Goal: Information Seeking & Learning: Learn about a topic

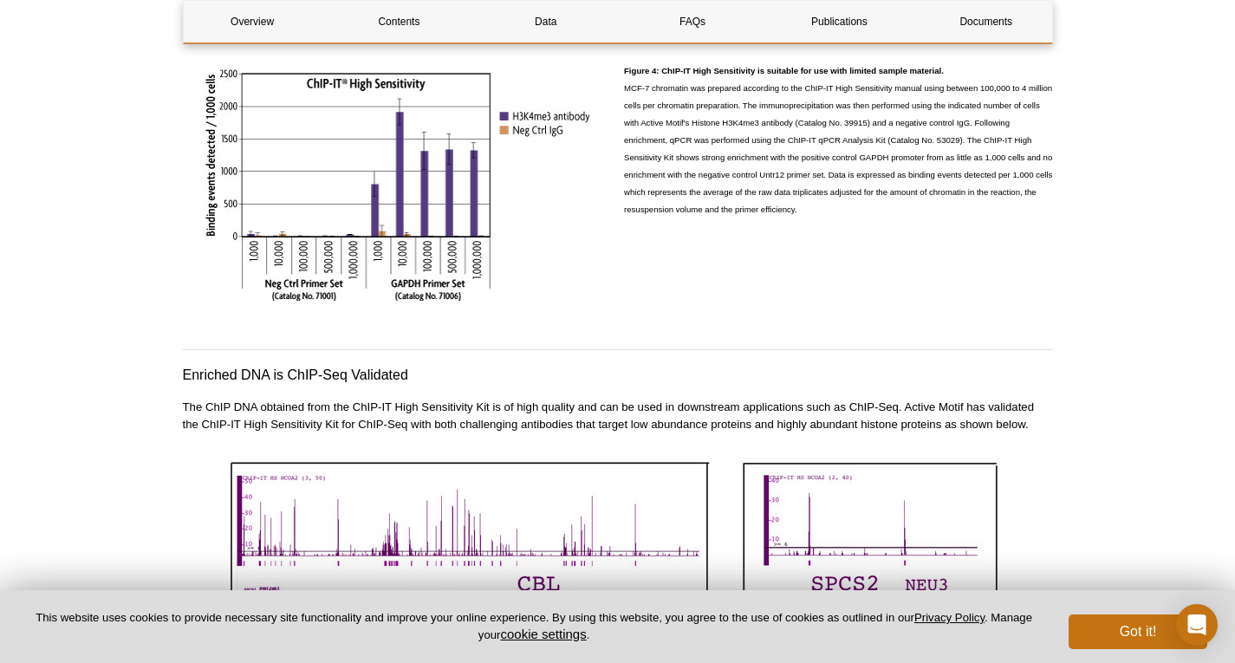
scroll to position [3831, 0]
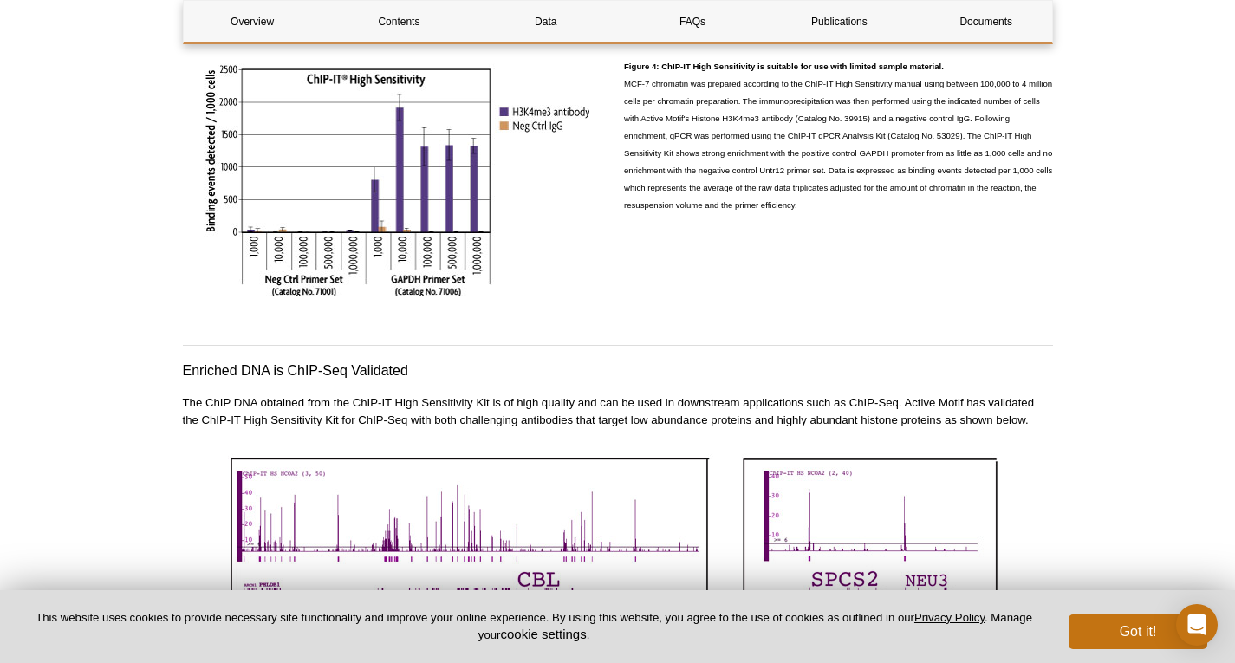
drag, startPoint x: 1242, startPoint y: 171, endPoint x: 1248, endPoint y: 407, distance: 235.9
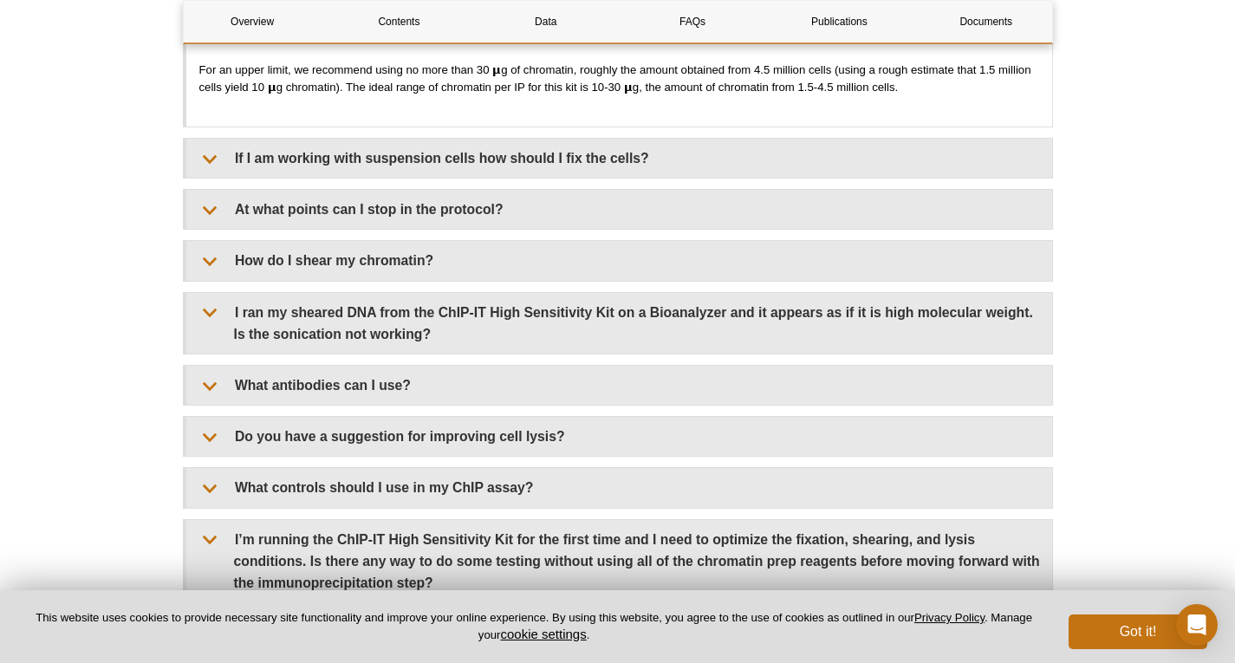
scroll to position [5210, 0]
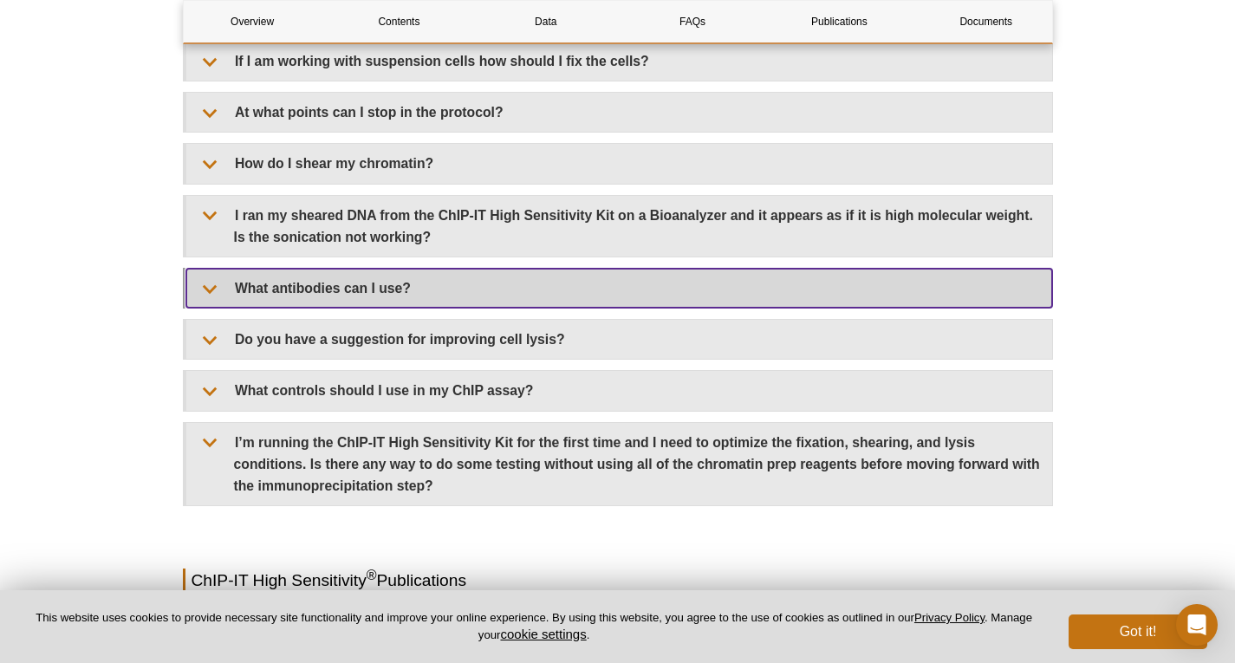
click at [212, 287] on summary "What antibodies can I use?" at bounding box center [619, 288] width 866 height 39
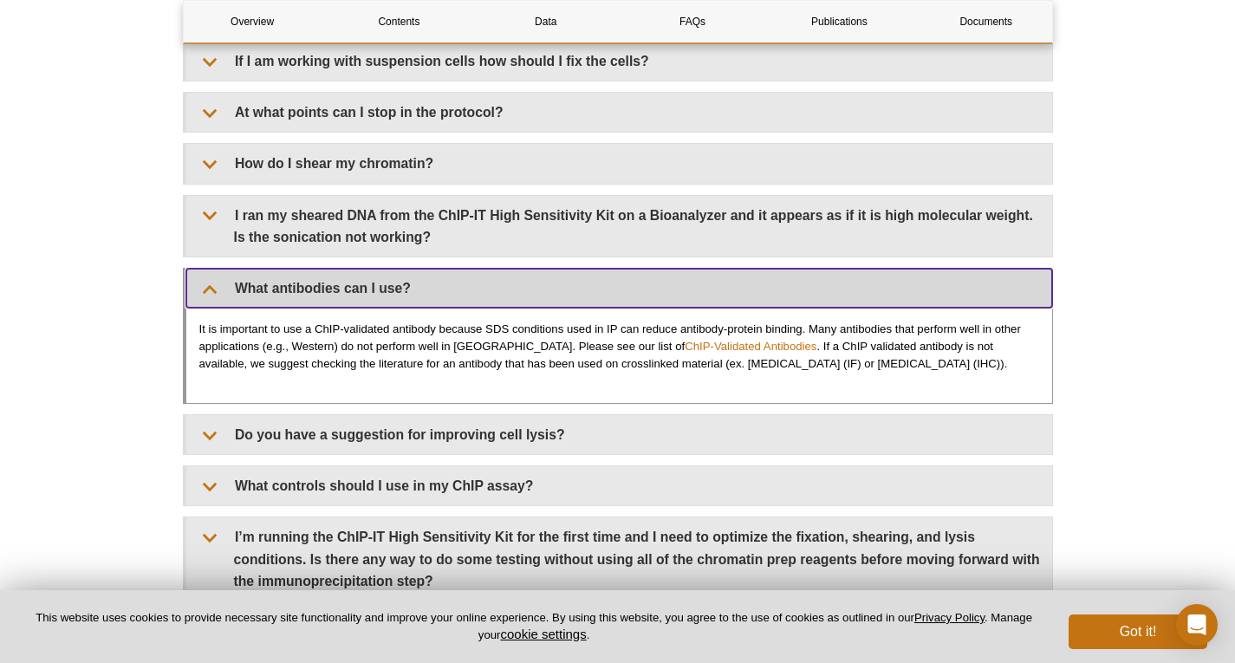
click at [207, 273] on summary "What antibodies can I use?" at bounding box center [619, 288] width 866 height 39
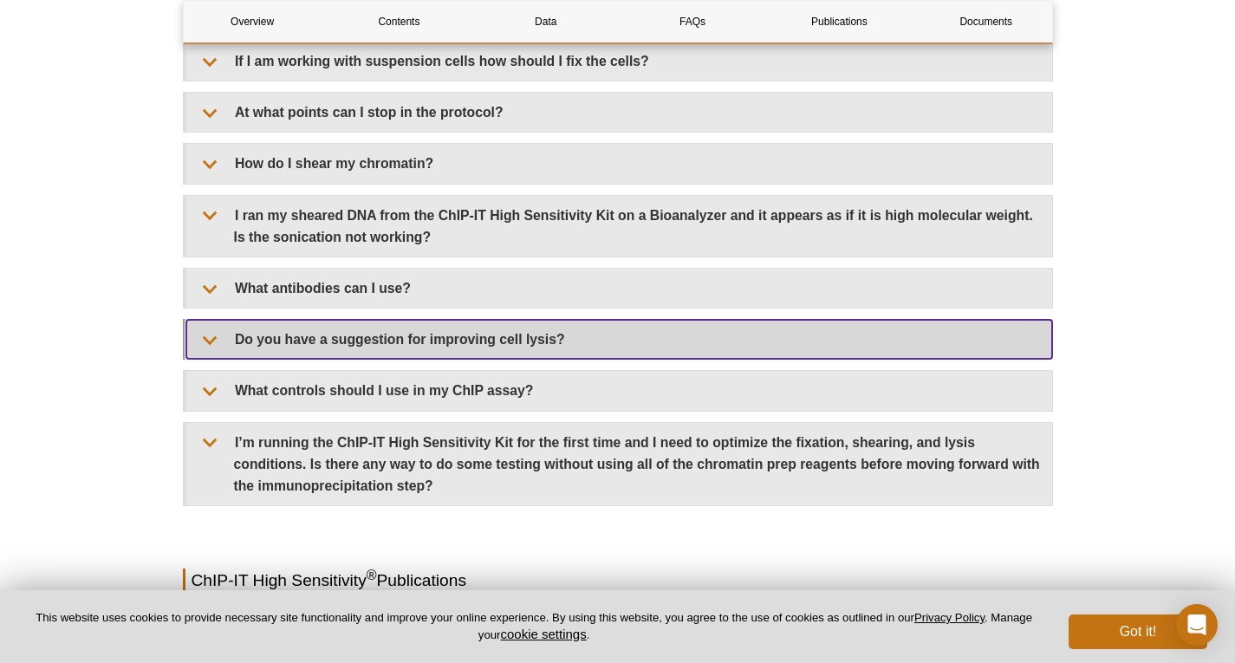
click at [228, 336] on summary "Do you have a suggestion for improving cell lysis?" at bounding box center [619, 339] width 866 height 39
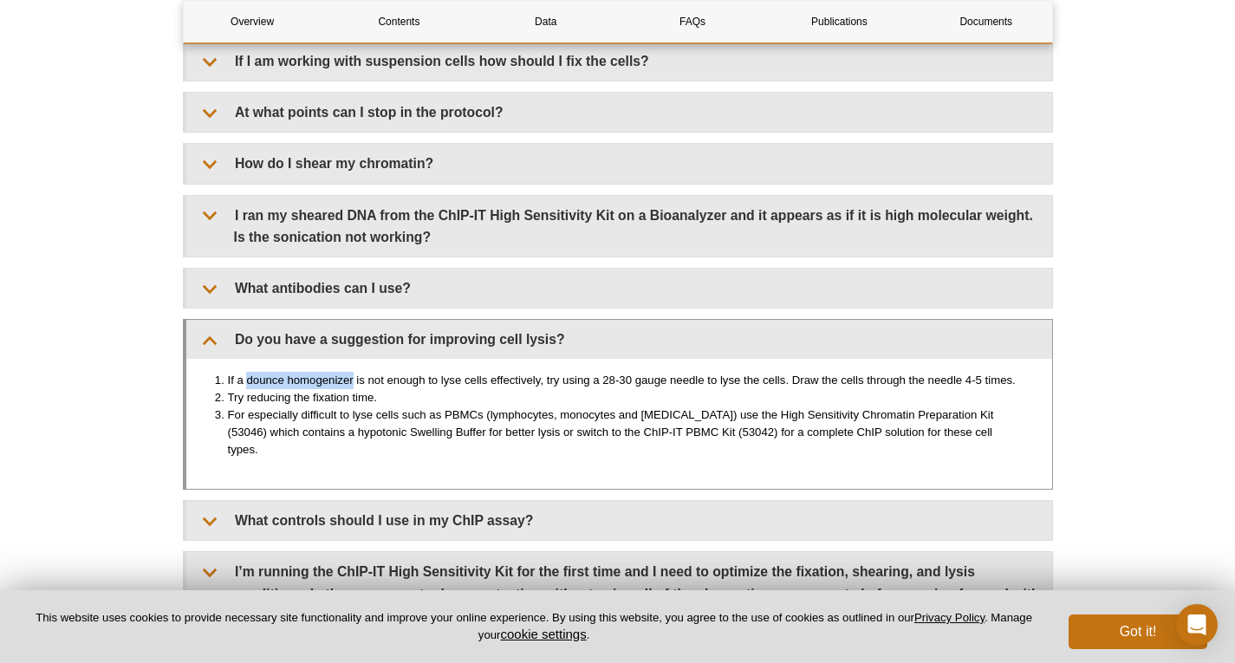
drag, startPoint x: 247, startPoint y: 370, endPoint x: 351, endPoint y: 371, distance: 104.0
click at [351, 372] on li "If a dounce homogenizer is not enough to lyse cells effectively, try using a 28…" at bounding box center [625, 380] width 794 height 17
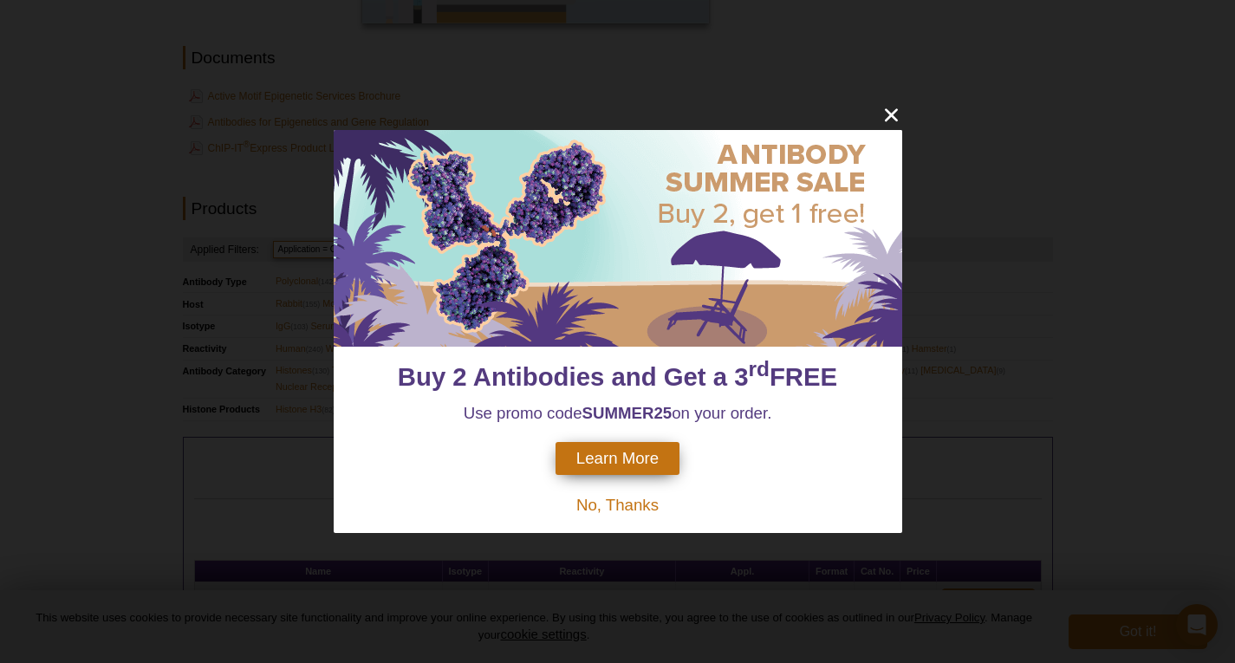
scroll to position [455, 0]
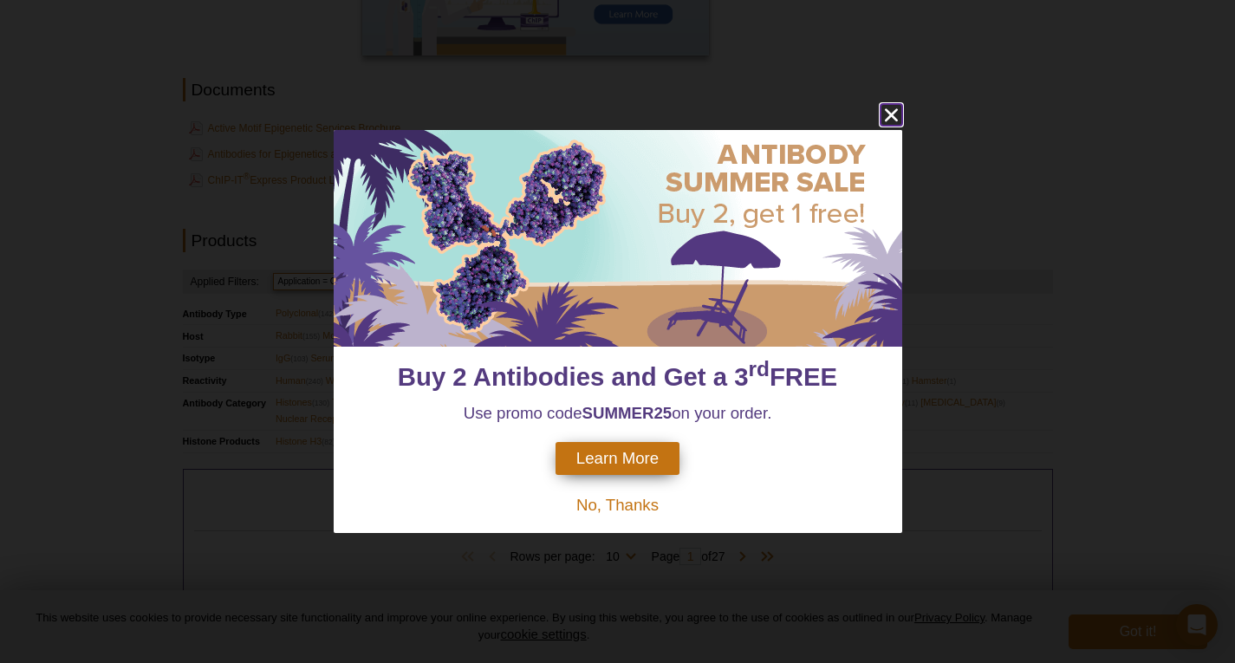
click at [894, 120] on icon "close" at bounding box center [892, 115] width 22 height 22
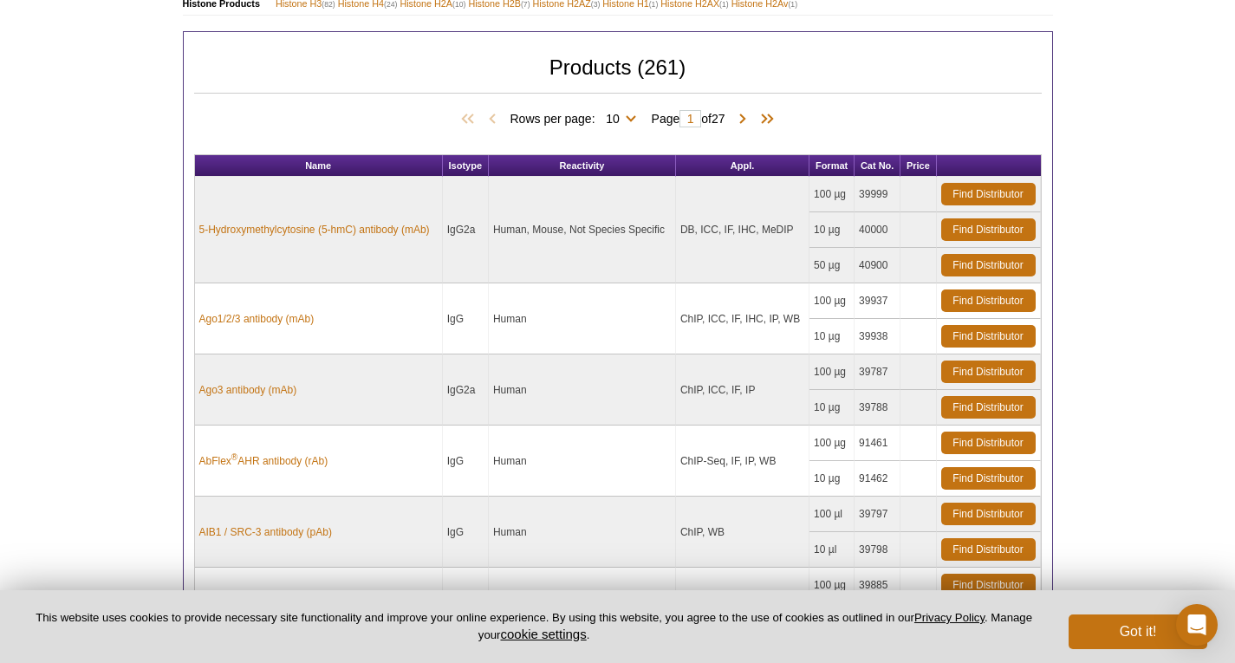
scroll to position [891, 0]
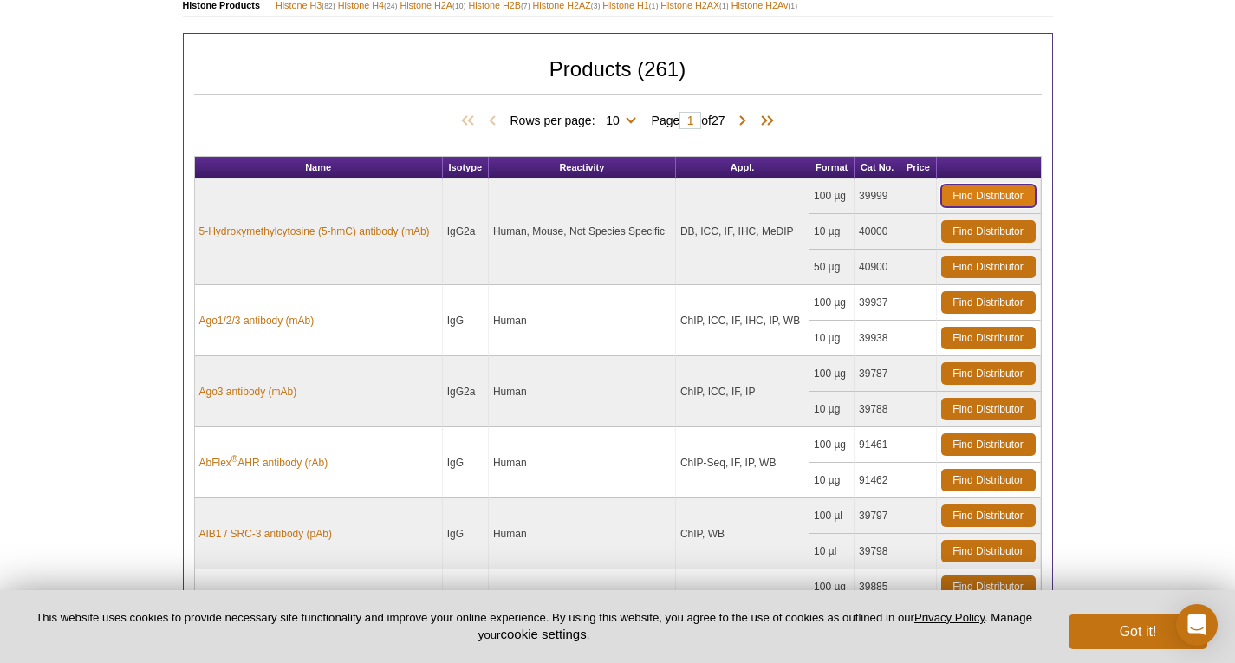
click at [986, 193] on link "Find Distributor" at bounding box center [989, 196] width 94 height 23
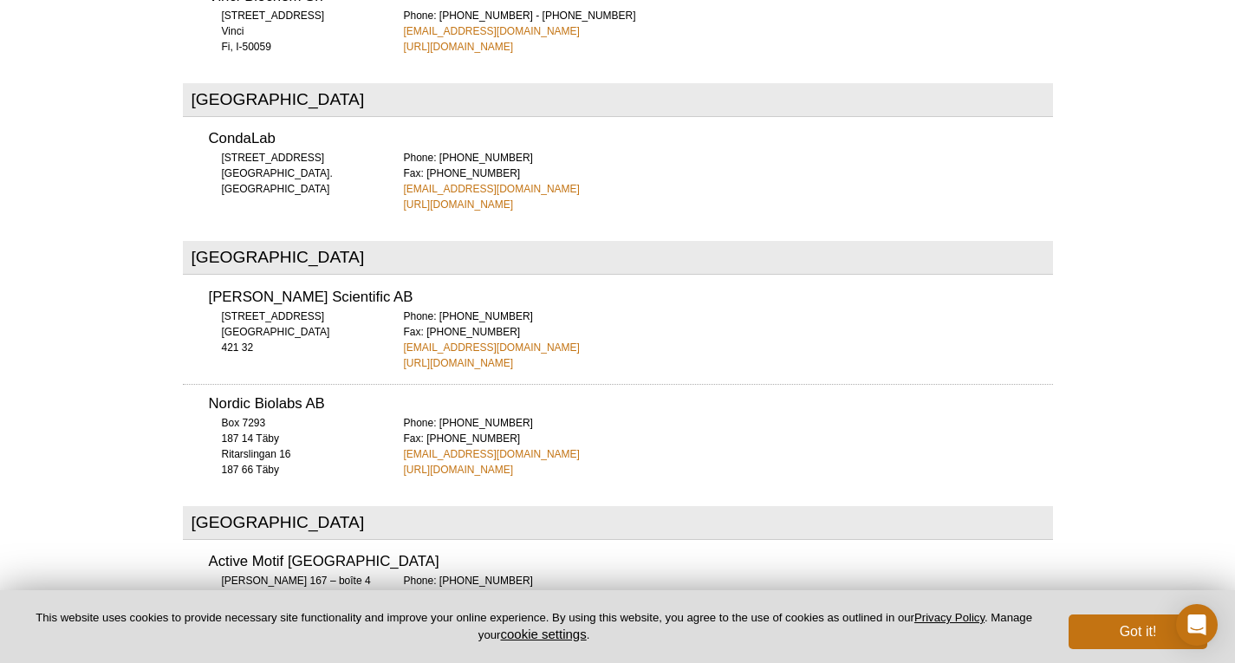
scroll to position [5928, 0]
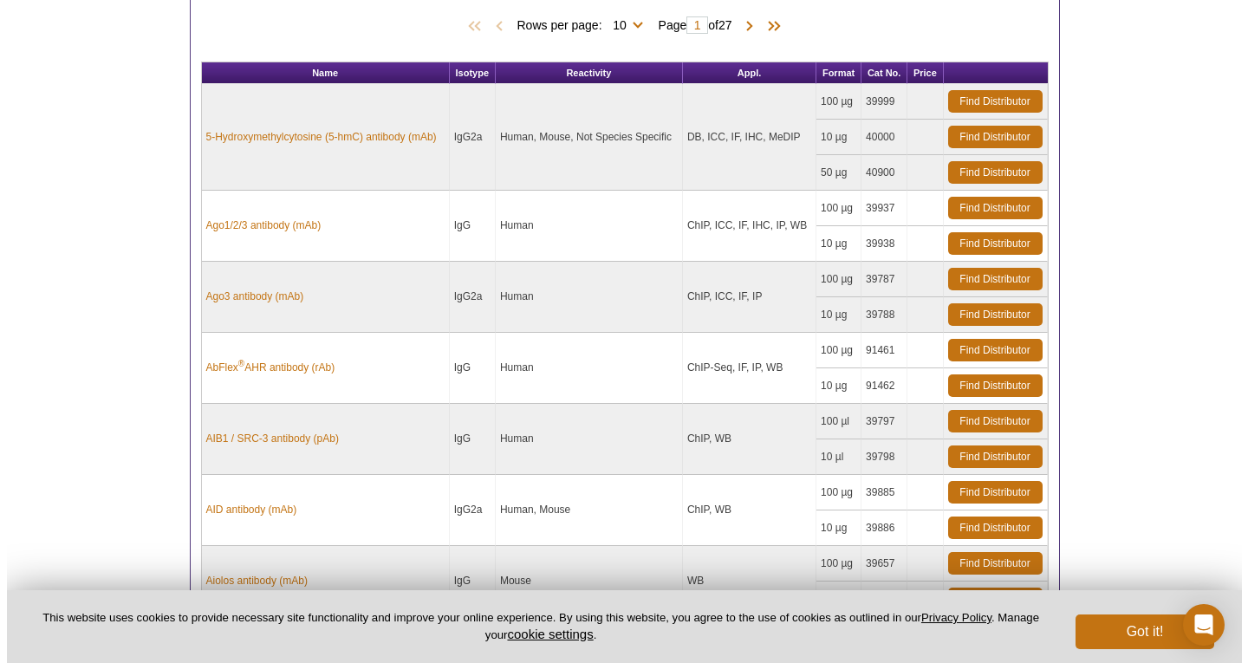
scroll to position [1390, 0]
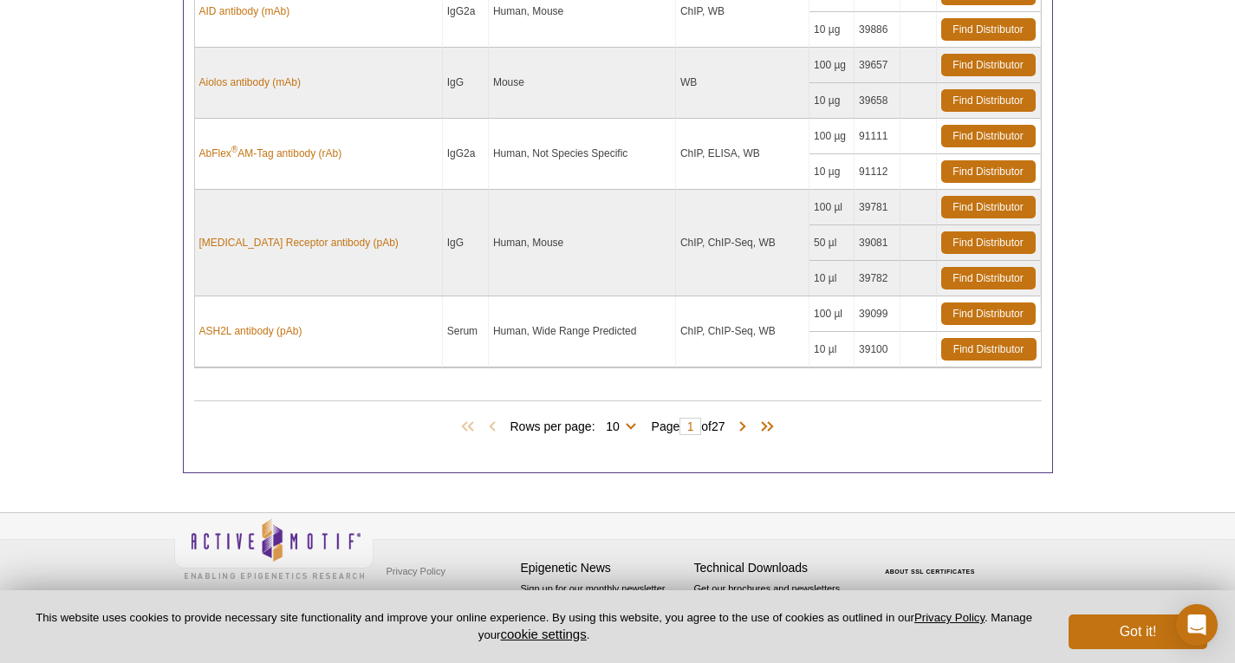
click at [746, 424] on div "Rows per page: 10 25 50 100 All 10 Page 1 of 27" at bounding box center [618, 426] width 848 height 19
click at [746, 424] on span at bounding box center [742, 427] width 17 height 17
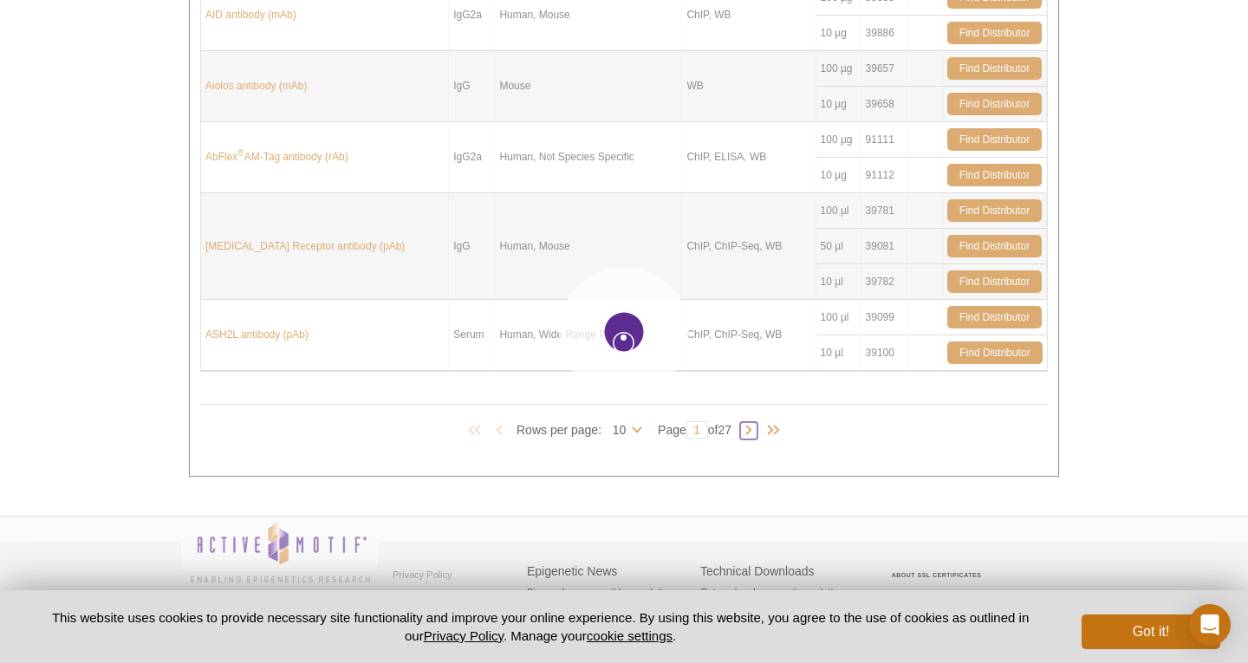
scroll to position [1364, 0]
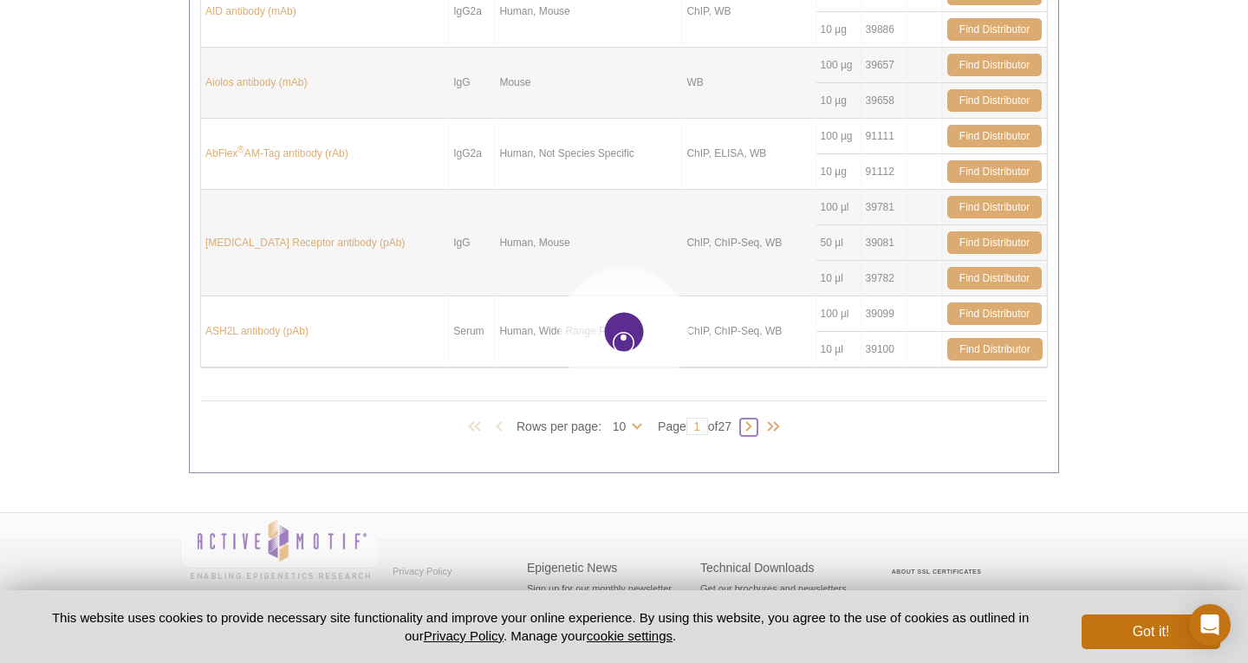
type input "2"
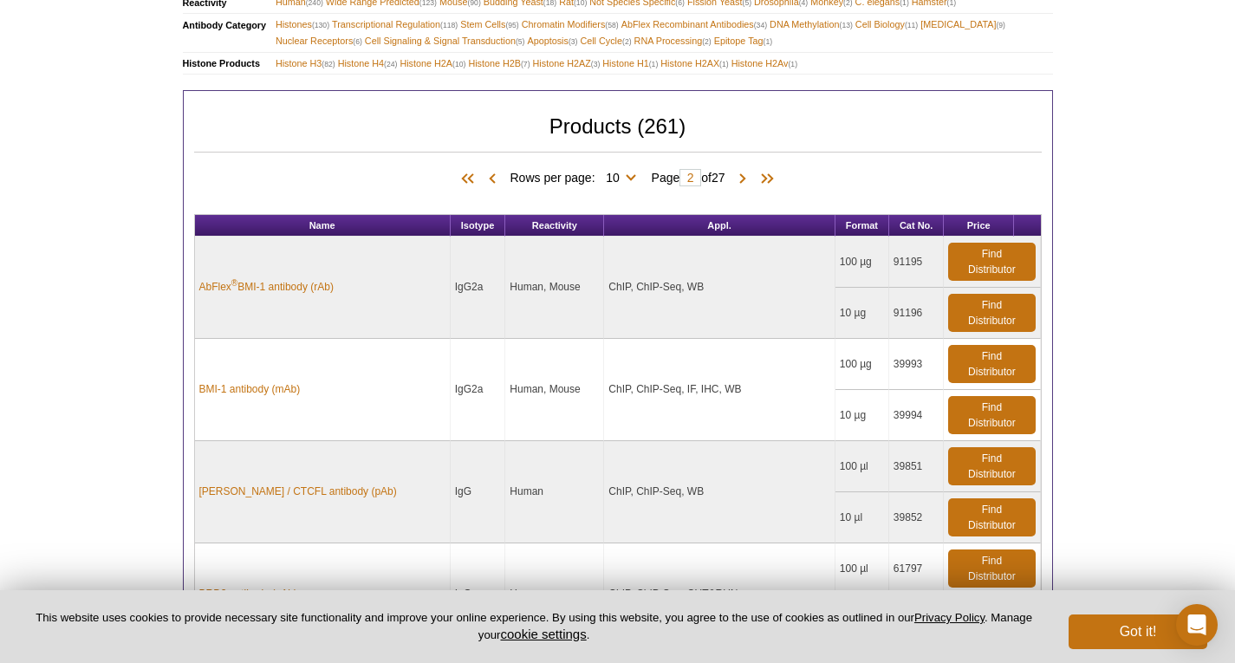
scroll to position [133, 0]
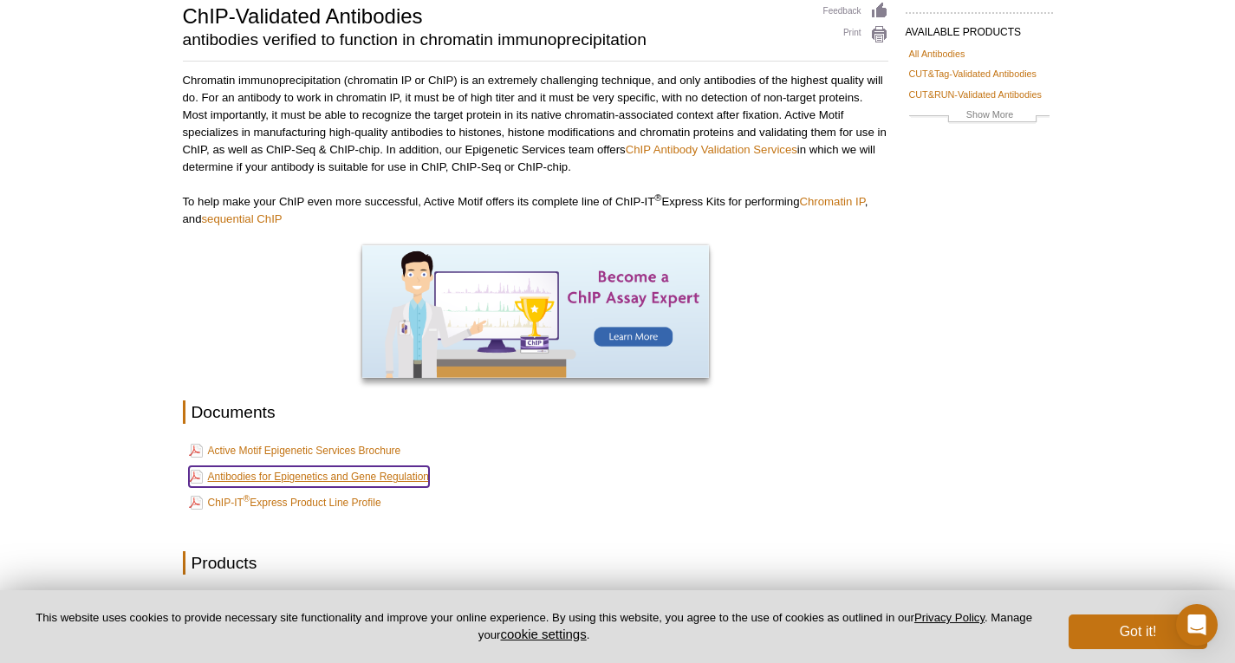
click at [329, 477] on link "Antibodies for Epigenetics and Gene Regulation" at bounding box center [309, 476] width 241 height 21
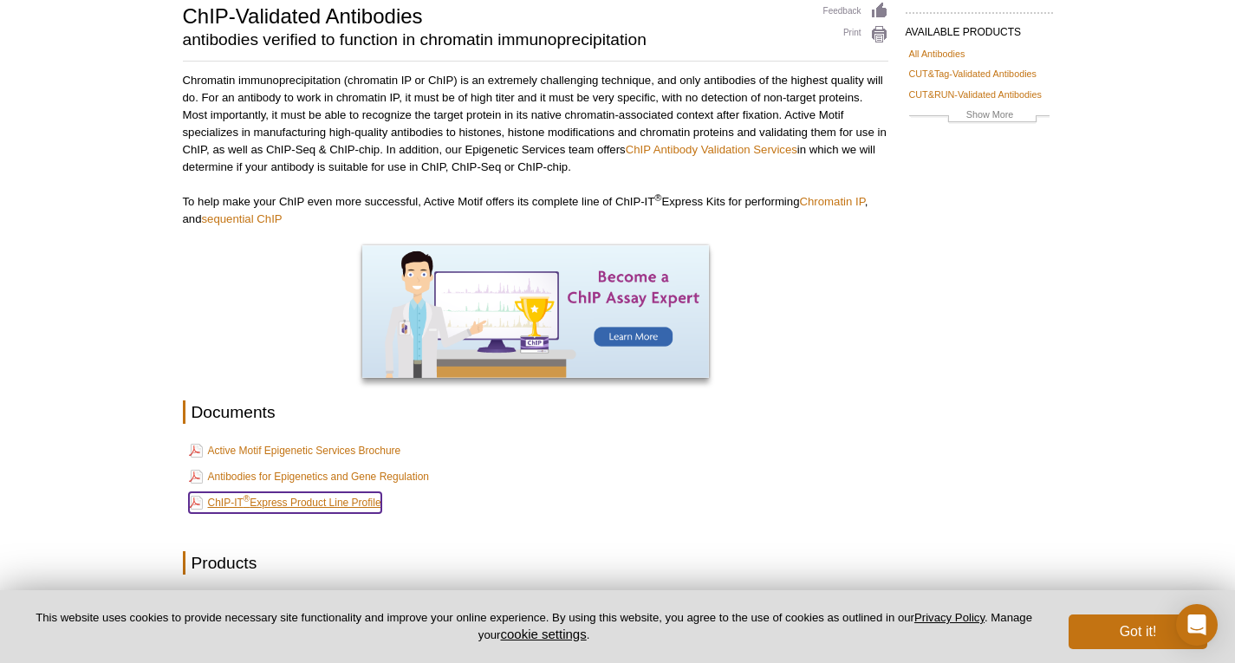
click at [325, 502] on link "ChIP-IT ® Express Product Line Profile" at bounding box center [285, 502] width 192 height 21
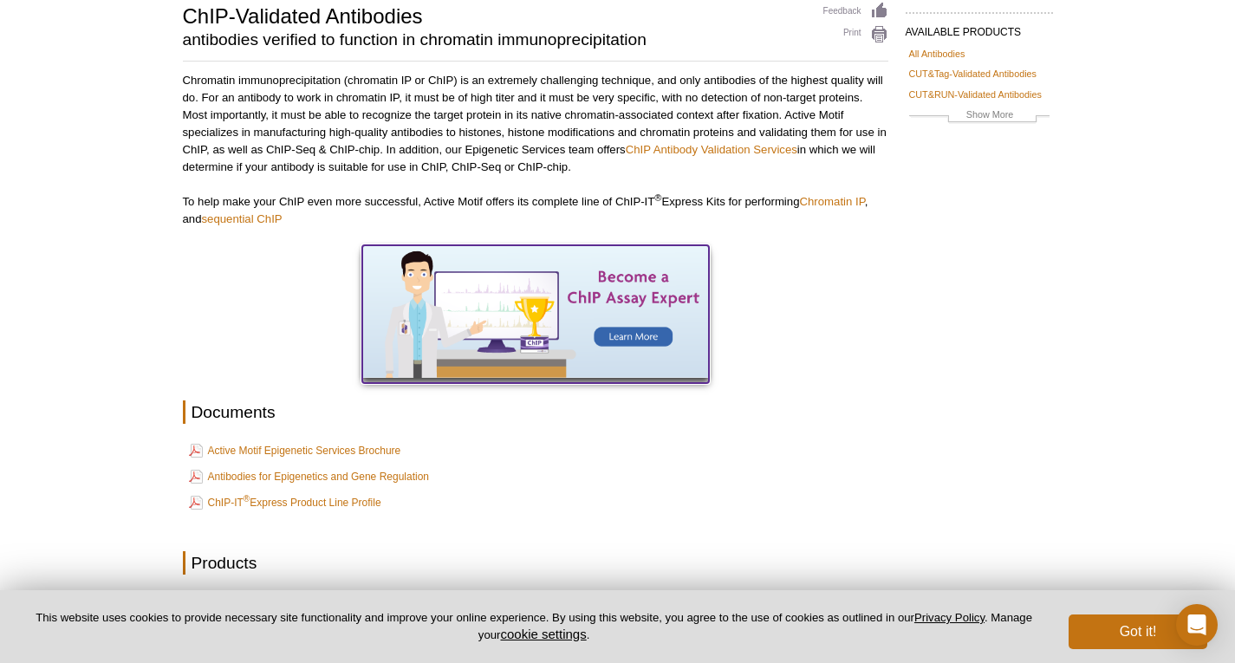
click at [650, 330] on img at bounding box center [535, 311] width 347 height 133
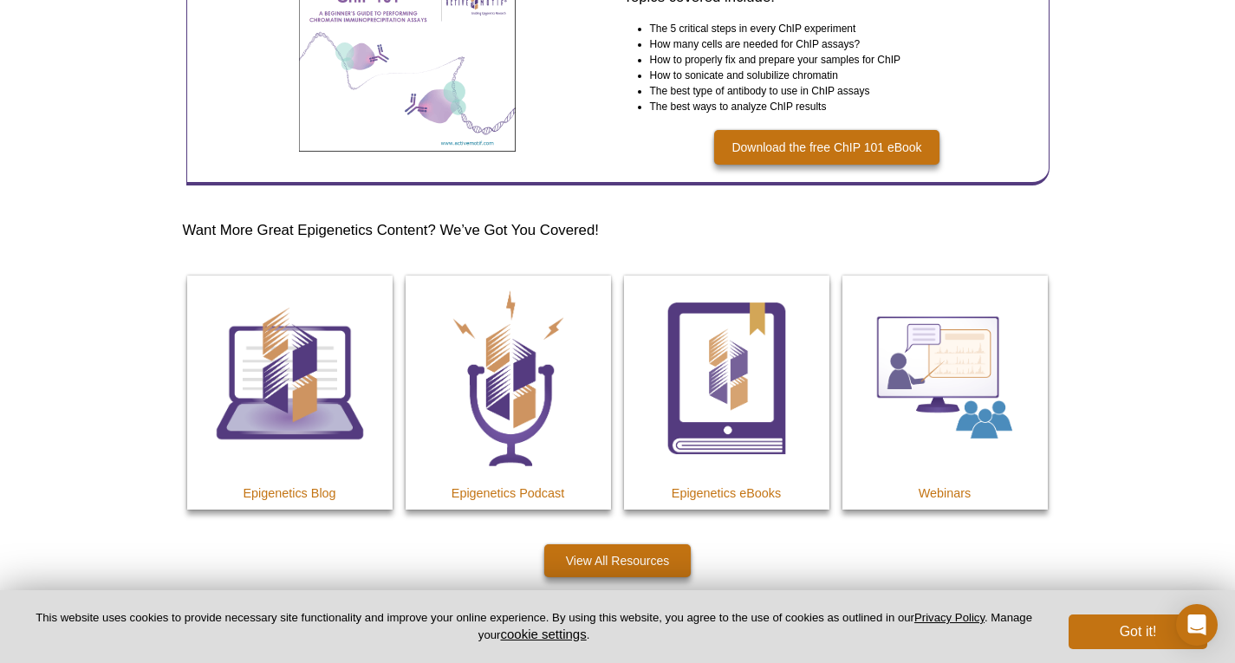
scroll to position [2488, 0]
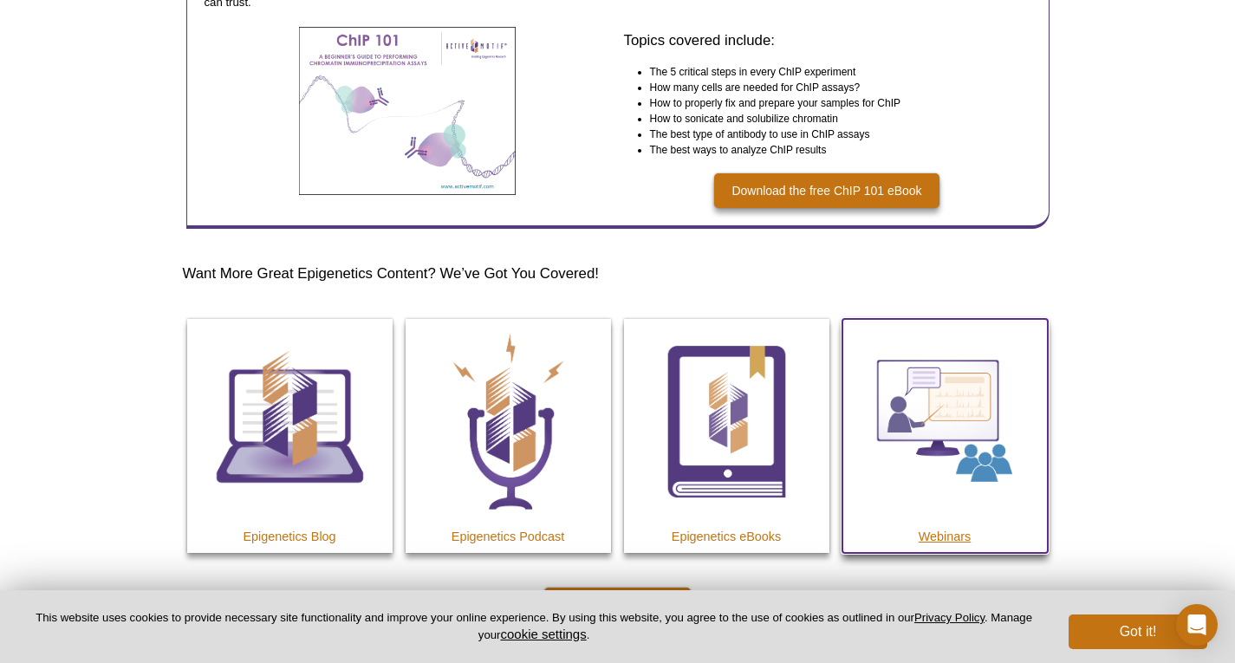
click at [971, 490] on img at bounding box center [945, 421] width 205 height 205
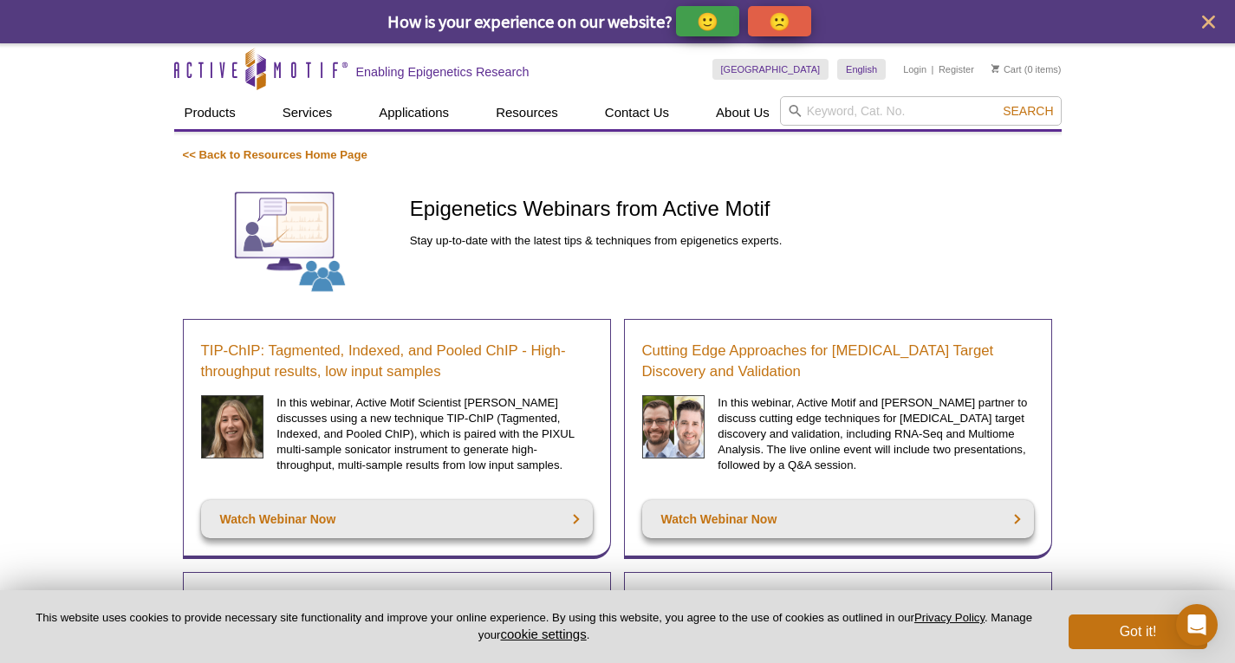
scroll to position [580, 0]
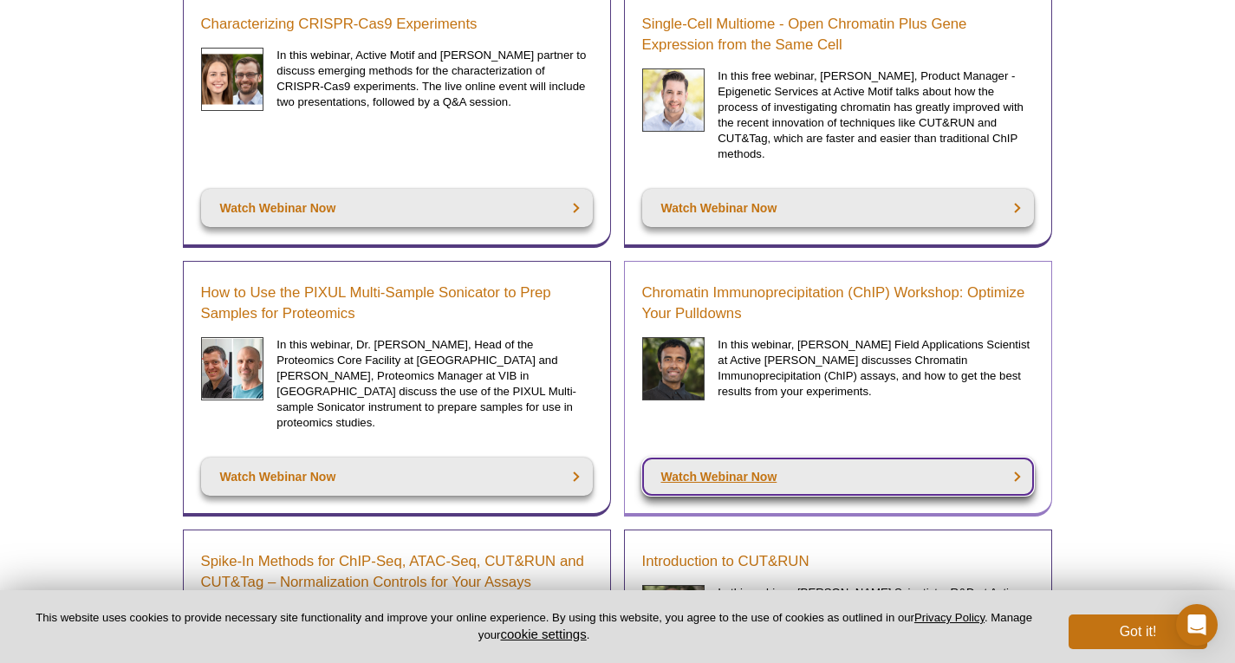
click at [934, 458] on link "Watch Webinar Now" at bounding box center [838, 477] width 392 height 38
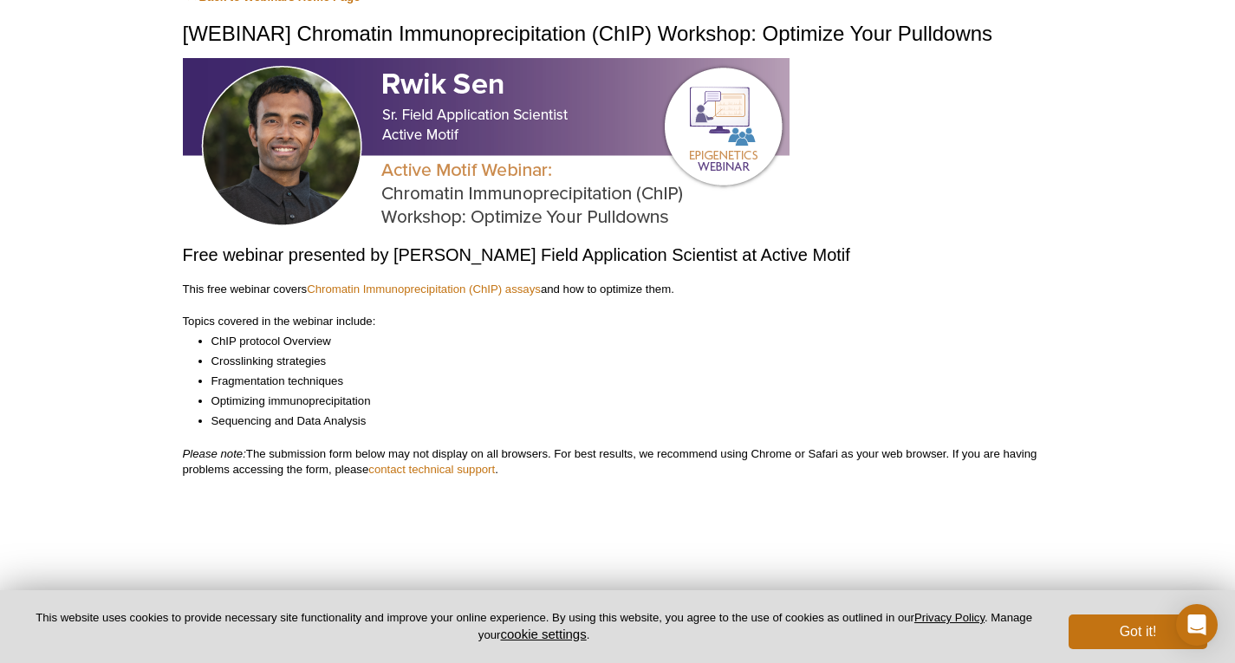
scroll to position [64, 0]
